Goal: Transaction & Acquisition: Obtain resource

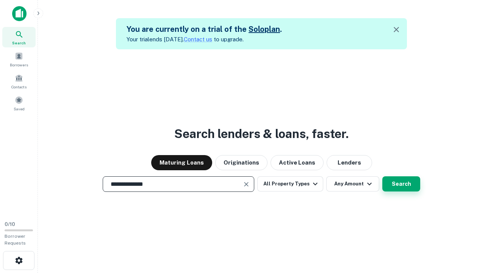
type input "**********"
click at [401, 184] on button "Search" at bounding box center [401, 183] width 38 height 15
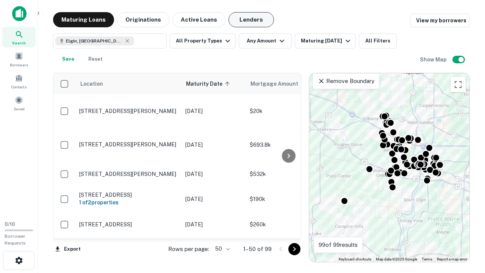
click at [251, 20] on button "Lenders" at bounding box center [250, 19] width 45 height 15
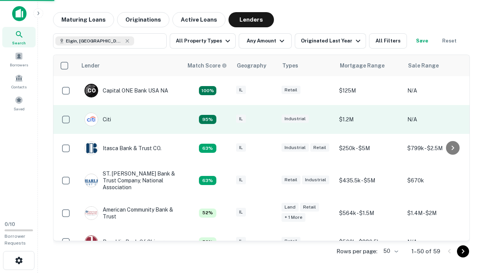
click at [269, 119] on div "IL" at bounding box center [255, 119] width 38 height 10
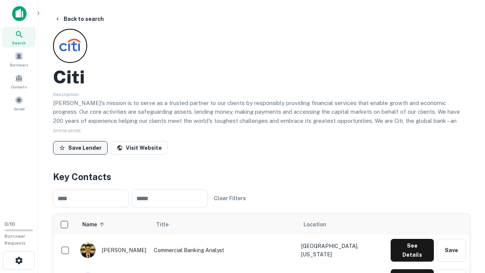
click at [80, 147] on button "Save Lender" at bounding box center [80, 148] width 55 height 14
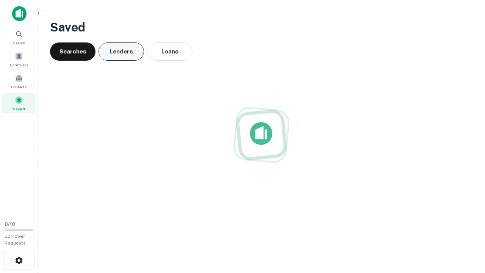
click at [121, 51] on button "Lenders" at bounding box center [120, 51] width 45 height 18
